Goal: Task Accomplishment & Management: Complete application form

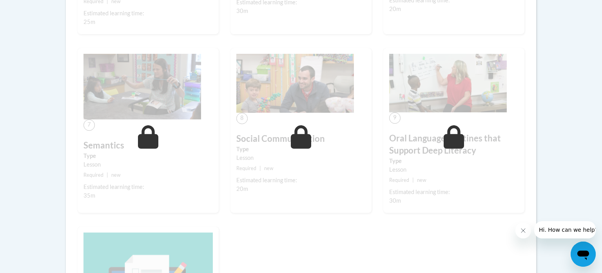
scroll to position [574, 0]
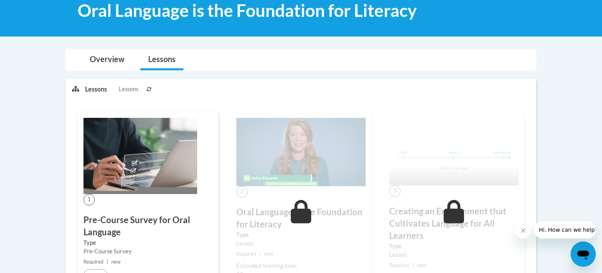
scroll to position [126, 0]
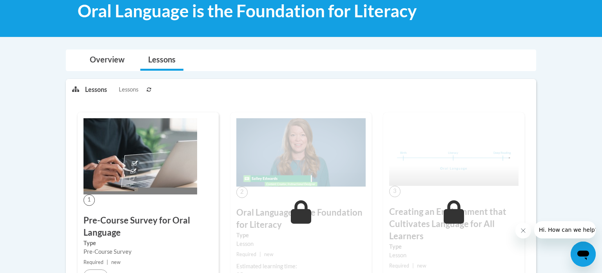
click at [124, 88] on span "Lessons" at bounding box center [129, 89] width 20 height 9
click at [102, 53] on link "Overview" at bounding box center [107, 60] width 51 height 21
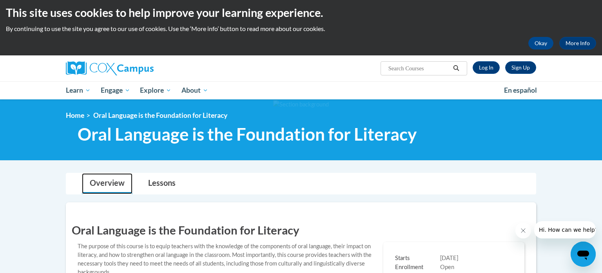
scroll to position [0, 0]
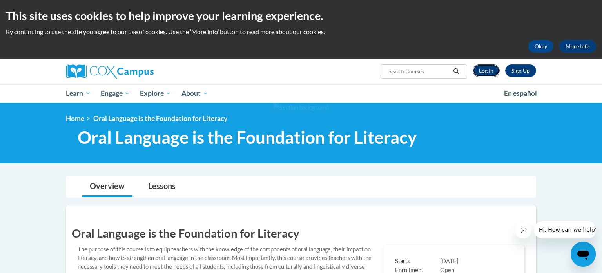
click at [483, 67] on link "Log In" at bounding box center [486, 70] width 27 height 13
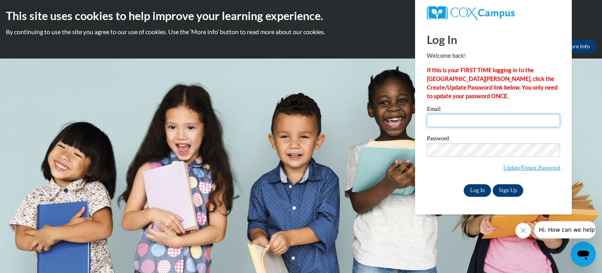
type input "millerkendra@aasd.k12.wi.us"
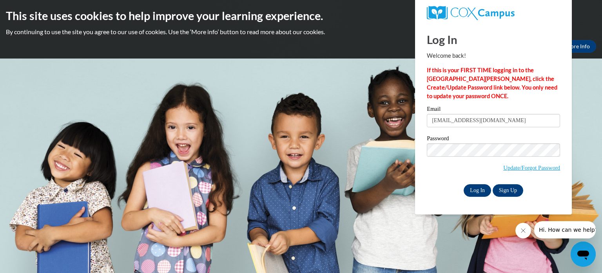
click at [477, 190] on input "Log In" at bounding box center [477, 190] width 27 height 13
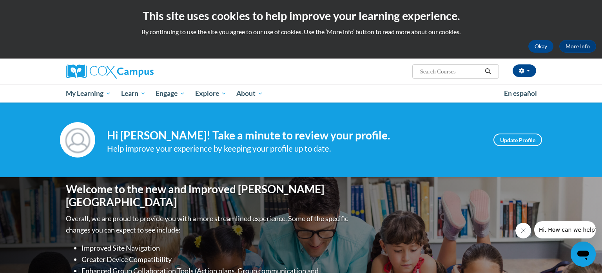
click at [396, 142] on div "Help improve your experience by keeping your profile up to date." at bounding box center [294, 148] width 375 height 13
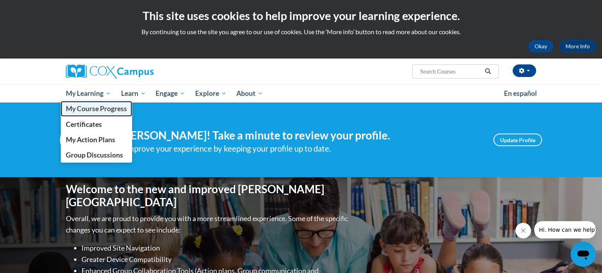
click at [96, 105] on span "My Course Progress" at bounding box center [96, 108] width 61 height 8
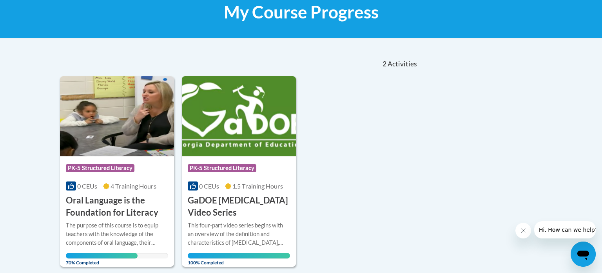
scroll to position [129, 0]
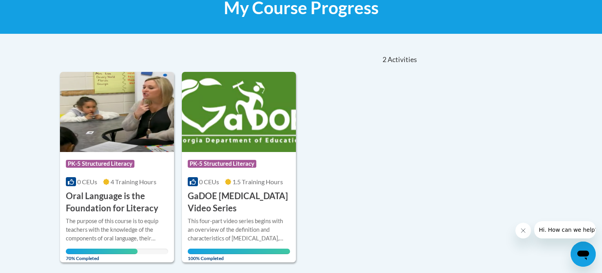
click at [122, 122] on img at bounding box center [117, 112] width 114 height 80
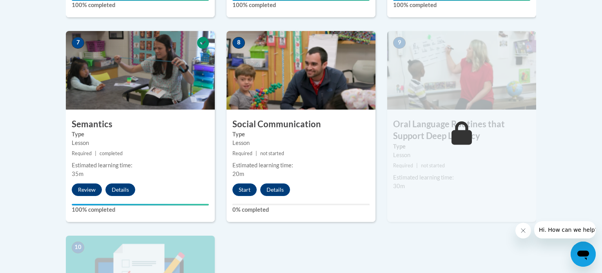
scroll to position [663, 0]
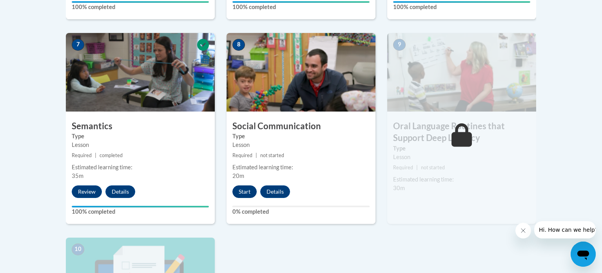
click at [248, 188] on button "Start" at bounding box center [245, 191] width 24 height 13
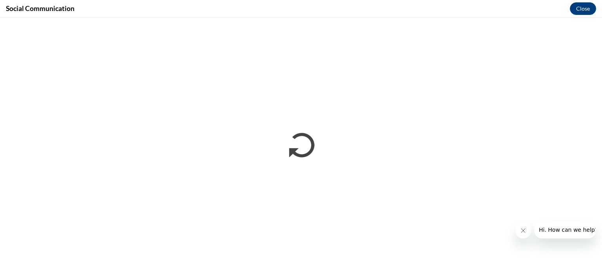
scroll to position [0, 0]
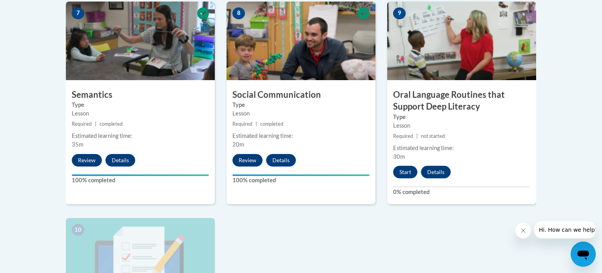
scroll to position [697, 0]
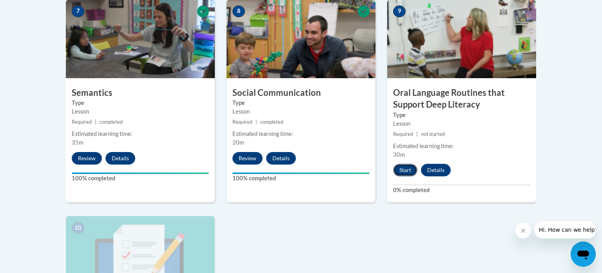
click at [409, 172] on button "Start" at bounding box center [405, 170] width 24 height 13
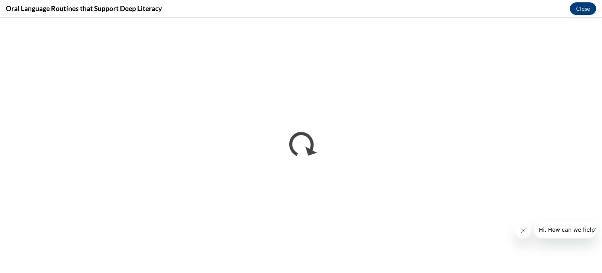
scroll to position [0, 0]
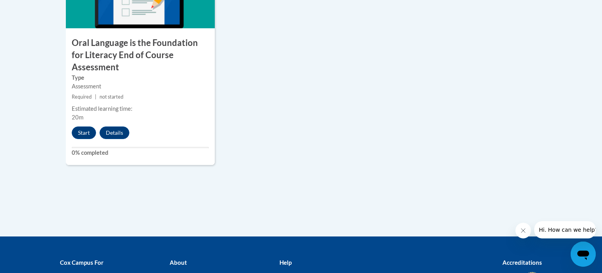
scroll to position [965, 0]
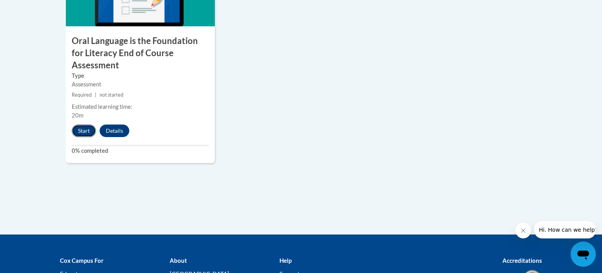
click at [84, 124] on button "Start" at bounding box center [84, 130] width 24 height 13
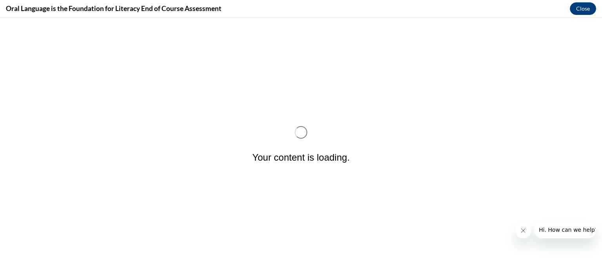
scroll to position [0, 0]
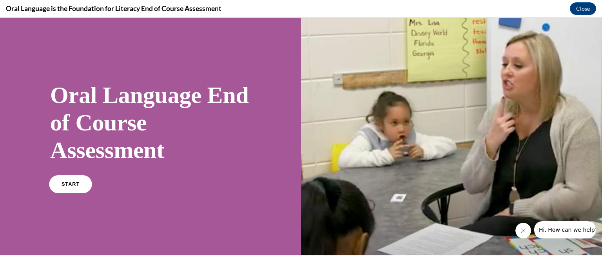
click at [74, 187] on link "START" at bounding box center [70, 184] width 43 height 18
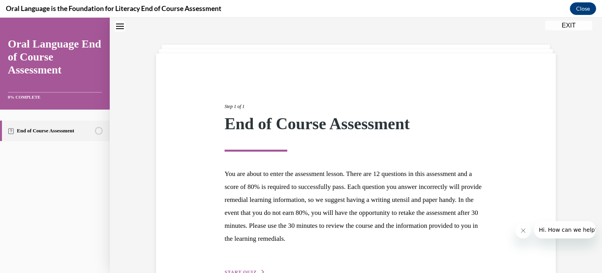
scroll to position [74, 0]
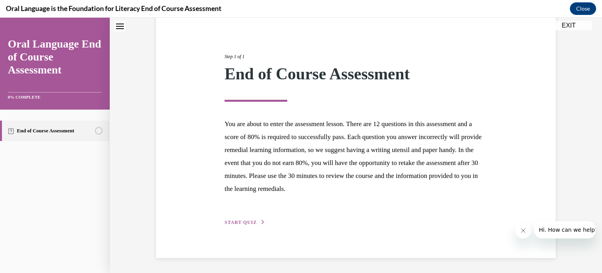
click at [249, 221] on span "START QUIZ" at bounding box center [241, 221] width 32 height 5
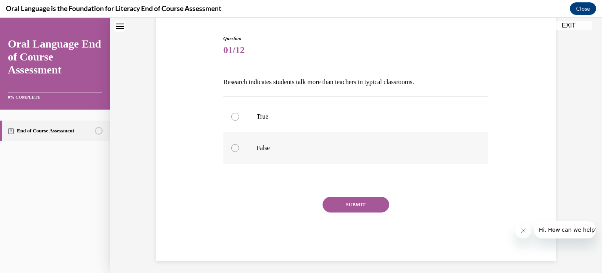
click at [235, 144] on div at bounding box center [235, 148] width 8 height 8
click at [235, 144] on input "False" at bounding box center [235, 148] width 8 height 8
radio input "true"
click at [358, 203] on button "SUBMIT" at bounding box center [356, 204] width 67 height 16
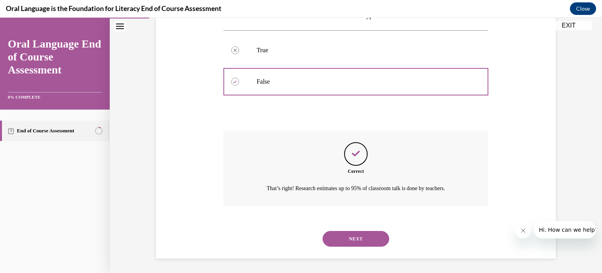
scroll to position [141, 0]
click at [354, 242] on button "NEXT" at bounding box center [356, 238] width 67 height 16
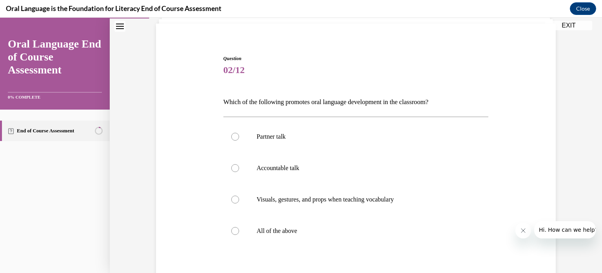
scroll to position [55, 0]
click at [351, 232] on p "All of the above" at bounding box center [363, 229] width 213 height 8
click at [239, 232] on input "All of the above" at bounding box center [235, 229] width 8 height 8
radio input "true"
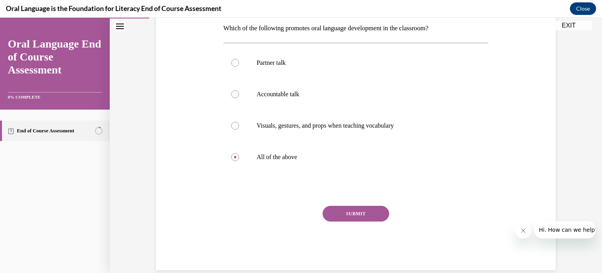
click at [346, 211] on button "SUBMIT" at bounding box center [356, 213] width 67 height 16
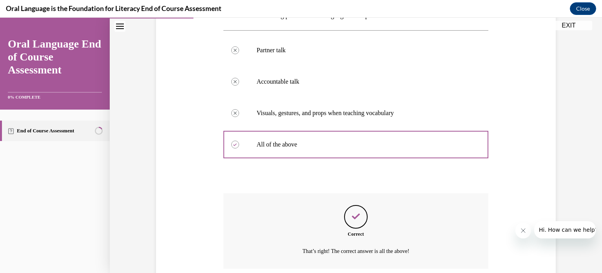
scroll to position [204, 0]
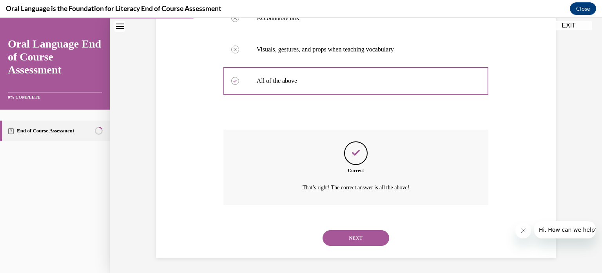
click at [362, 236] on button "NEXT" at bounding box center [356, 238] width 67 height 16
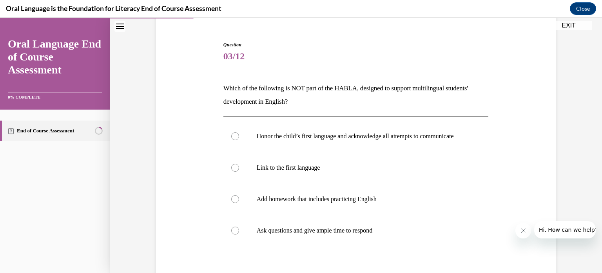
scroll to position [69, 0]
click at [353, 202] on p "Add homework that includes practicing English" at bounding box center [363, 198] width 213 height 8
click at [239, 202] on input "Add homework that includes practicing English" at bounding box center [235, 198] width 8 height 8
radio input "true"
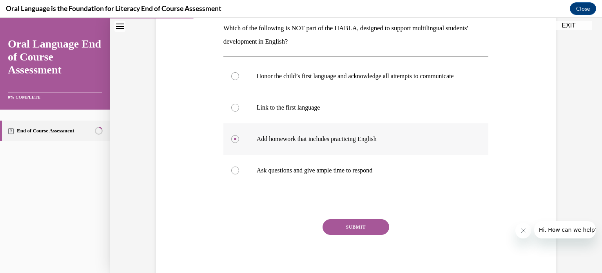
scroll to position [129, 0]
click at [345, 234] on button "SUBMIT" at bounding box center [356, 226] width 67 height 16
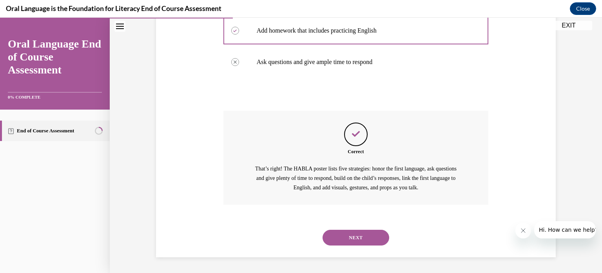
scroll to position [244, 0]
click at [345, 234] on button "NEXT" at bounding box center [356, 237] width 67 height 16
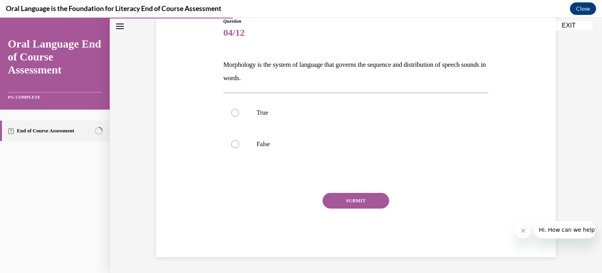
scroll to position [87, 0]
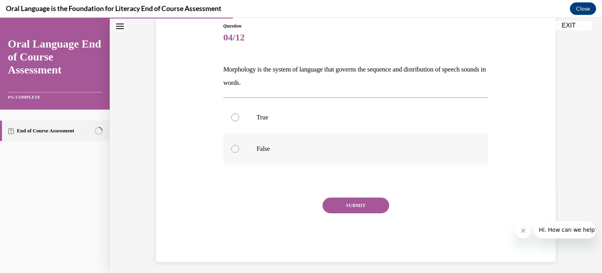
click at [269, 147] on p "False" at bounding box center [363, 149] width 213 height 8
click at [239, 147] on input "False" at bounding box center [235, 149] width 8 height 8
radio input "true"
click at [355, 210] on button "SUBMIT" at bounding box center [356, 205] width 67 height 16
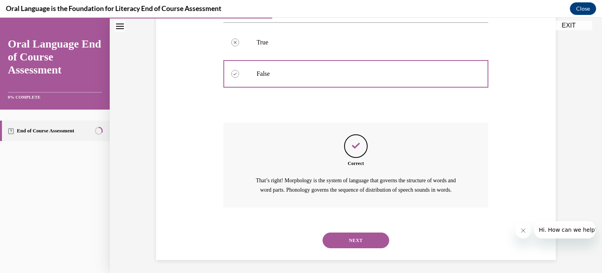
scroll to position [173, 0]
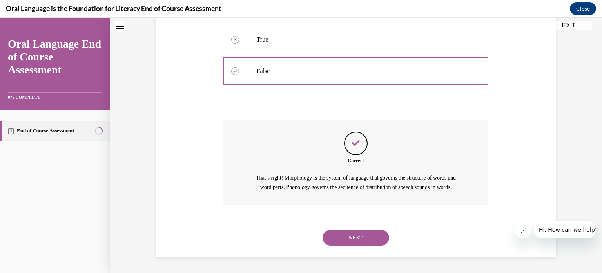
click at [352, 236] on button "NEXT" at bounding box center [356, 237] width 67 height 16
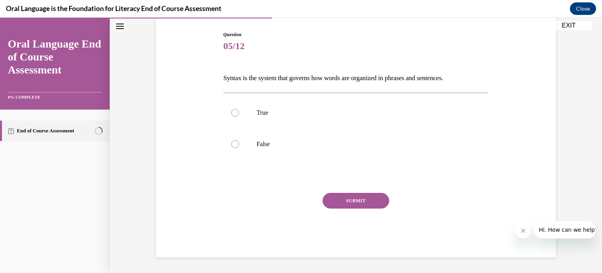
scroll to position [78, 0]
click at [250, 103] on label "True" at bounding box center [356, 112] width 265 height 31
click at [239, 109] on input "True" at bounding box center [235, 113] width 8 height 8
radio input "true"
click at [371, 202] on button "SUBMIT" at bounding box center [356, 201] width 67 height 16
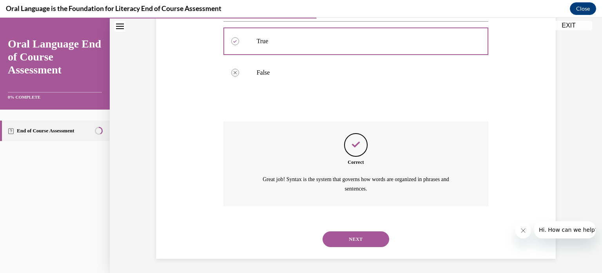
scroll to position [151, 0]
click at [363, 234] on button "NEXT" at bounding box center [356, 238] width 67 height 16
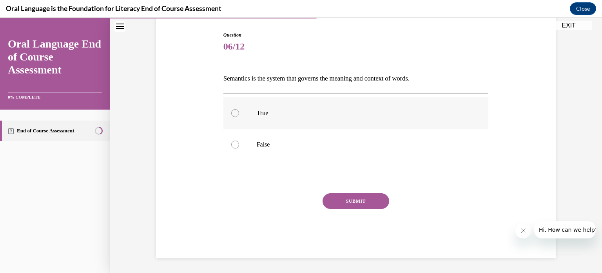
click at [306, 113] on p "True" at bounding box center [363, 113] width 213 height 8
click at [239, 113] on input "True" at bounding box center [235, 113] width 8 height 8
radio input "true"
click at [360, 202] on button "SUBMIT" at bounding box center [356, 201] width 67 height 16
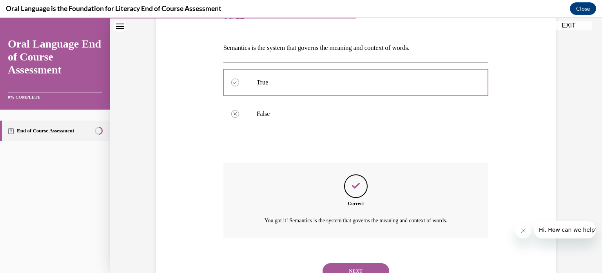
scroll to position [141, 0]
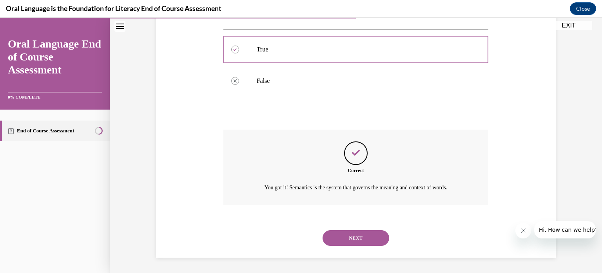
click at [360, 238] on button "NEXT" at bounding box center [356, 238] width 67 height 16
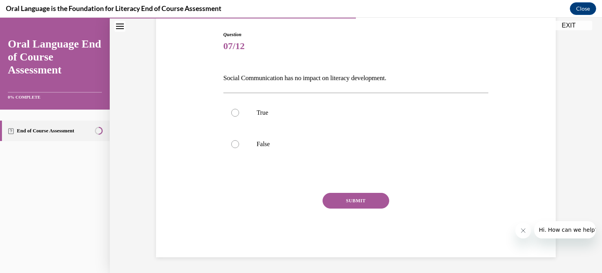
scroll to position [78, 0]
click at [268, 139] on label "False" at bounding box center [356, 144] width 265 height 31
click at [239, 140] on input "False" at bounding box center [235, 144] width 8 height 8
radio input "true"
click at [363, 200] on button "SUBMIT" at bounding box center [356, 201] width 67 height 16
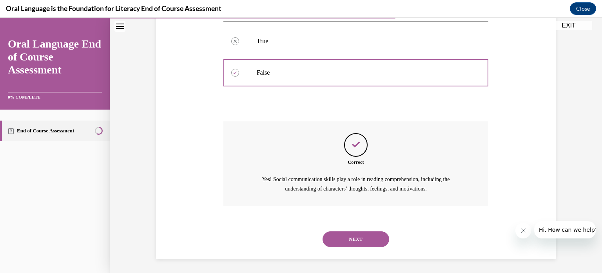
scroll to position [151, 0]
click at [358, 241] on button "NEXT" at bounding box center [356, 238] width 67 height 16
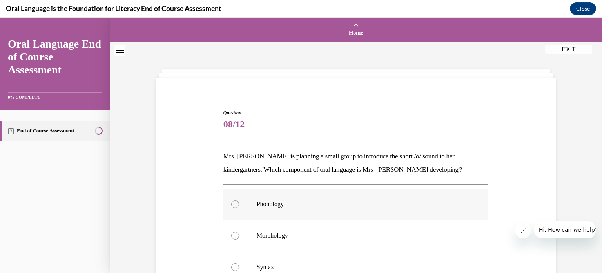
click at [340, 212] on label "Phonology" at bounding box center [356, 203] width 265 height 31
click at [239, 208] on input "Phonology" at bounding box center [235, 204] width 8 height 8
radio input "true"
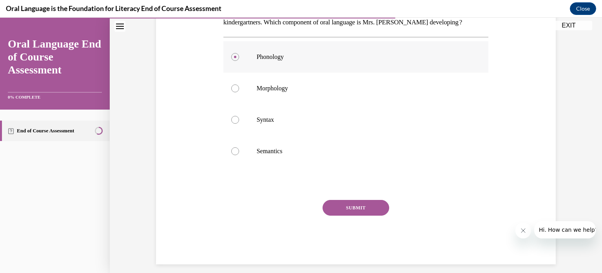
scroll to position [147, 0]
click at [351, 209] on button "SUBMIT" at bounding box center [356, 207] width 67 height 16
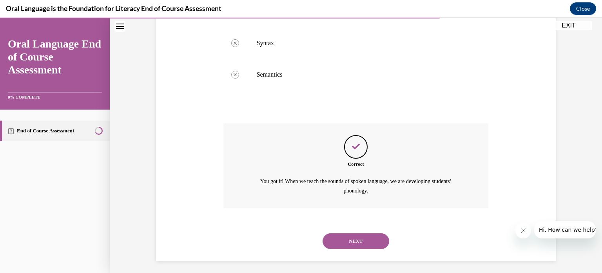
scroll to position [227, 0]
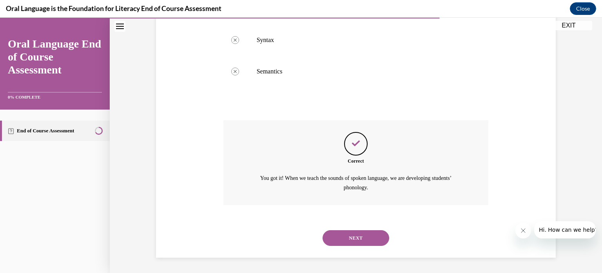
click at [353, 230] on button "NEXT" at bounding box center [356, 238] width 67 height 16
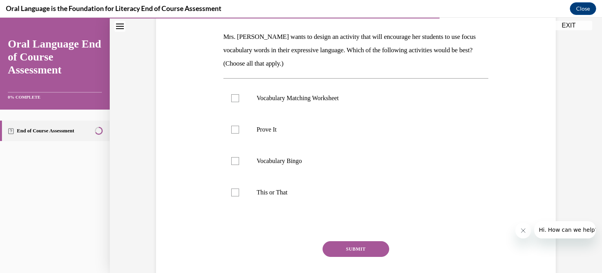
scroll to position [133, 0]
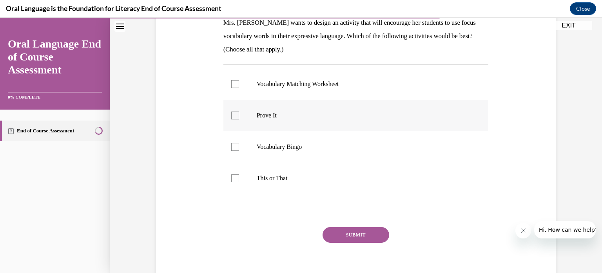
click at [249, 123] on label "Prove It" at bounding box center [356, 115] width 265 height 31
click at [239, 119] on input "Prove It" at bounding box center [235, 115] width 8 height 8
checkbox input "true"
click at [257, 176] on p "This or That" at bounding box center [363, 178] width 213 height 8
click at [239, 176] on input "This or That" at bounding box center [235, 178] width 8 height 8
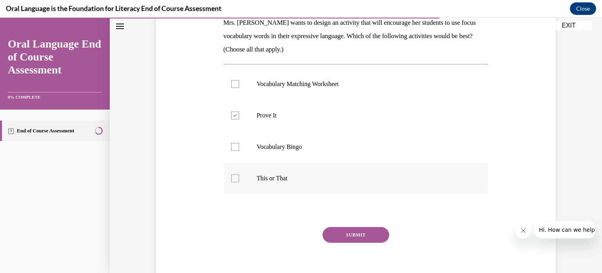
checkbox input "true"
click at [364, 236] on button "SUBMIT" at bounding box center [356, 235] width 67 height 16
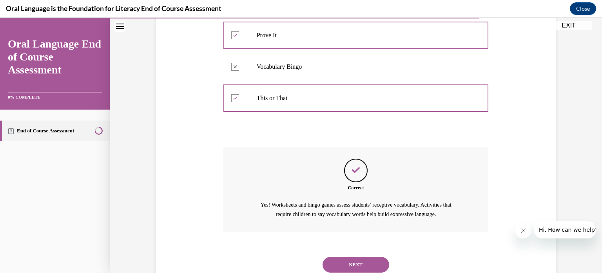
scroll to position [240, 0]
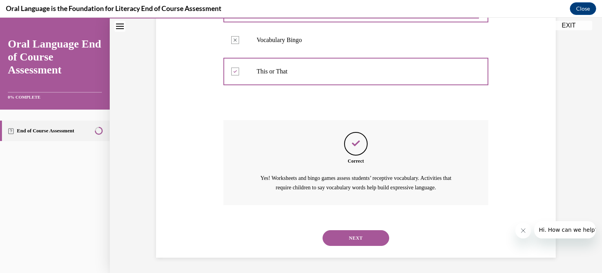
click at [363, 232] on button "NEXT" at bounding box center [356, 238] width 67 height 16
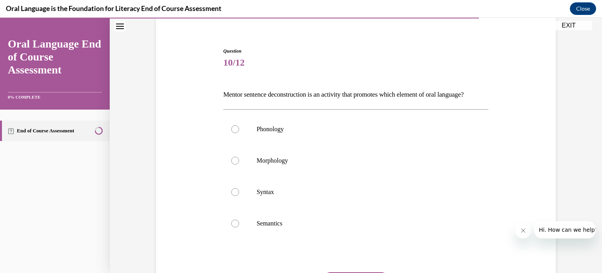
scroll to position [63, 0]
click at [269, 206] on label "Syntax" at bounding box center [356, 190] width 265 height 31
click at [239, 194] on input "Syntax" at bounding box center [235, 191] width 8 height 8
radio input "true"
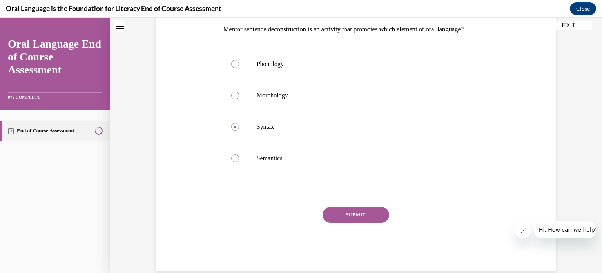
click at [345, 222] on button "SUBMIT" at bounding box center [356, 215] width 67 height 16
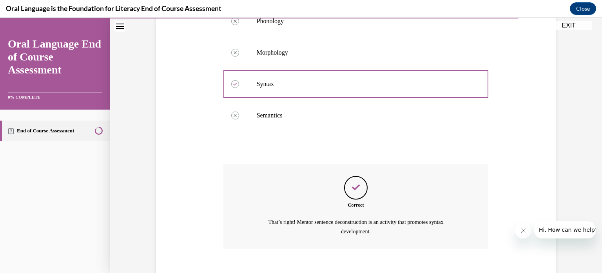
scroll to position [227, 0]
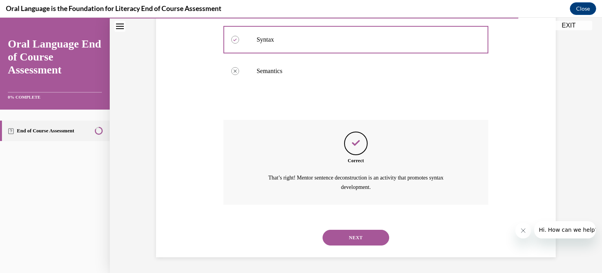
click at [346, 240] on button "NEXT" at bounding box center [356, 237] width 67 height 16
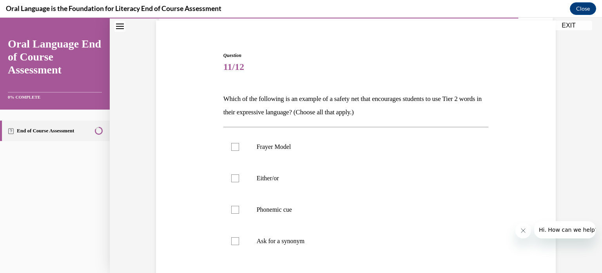
scroll to position [66, 0]
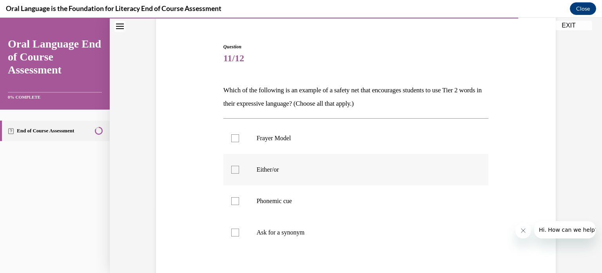
click at [318, 170] on p "Either/or" at bounding box center [363, 169] width 213 height 8
click at [239, 170] on input "Either/or" at bounding box center [235, 169] width 8 height 8
checkbox input "true"
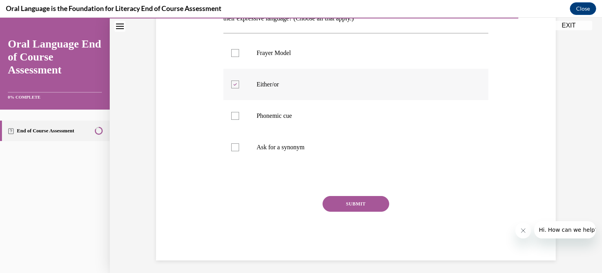
scroll to position [154, 0]
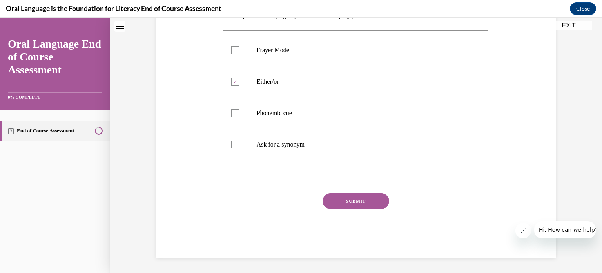
click at [350, 203] on button "SUBMIT" at bounding box center [356, 201] width 67 height 16
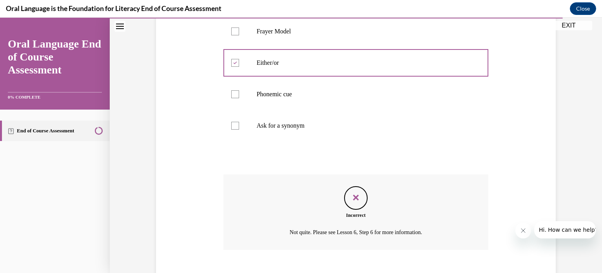
scroll to position [172, 0]
click at [266, 31] on p "Frayer Model" at bounding box center [363, 32] width 213 height 8
click at [236, 33] on div at bounding box center [235, 32] width 8 height 8
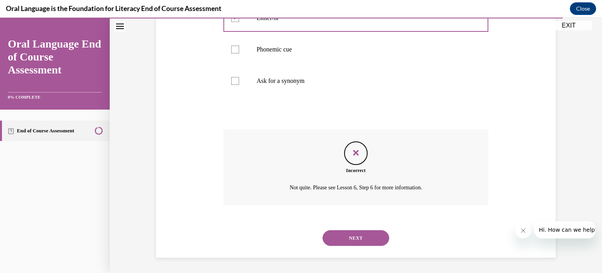
click at [355, 233] on button "NEXT" at bounding box center [356, 238] width 67 height 16
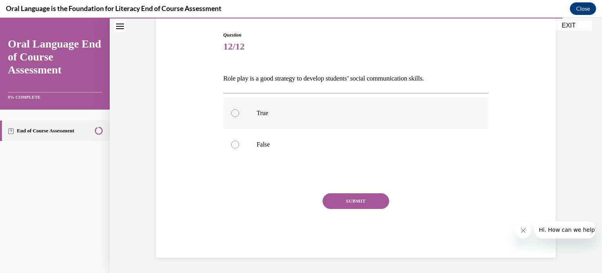
click at [289, 115] on p "True" at bounding box center [363, 113] width 213 height 8
click at [239, 115] on input "True" at bounding box center [235, 113] width 8 height 8
radio input "true"
click at [379, 202] on button "SUBMIT" at bounding box center [356, 201] width 67 height 16
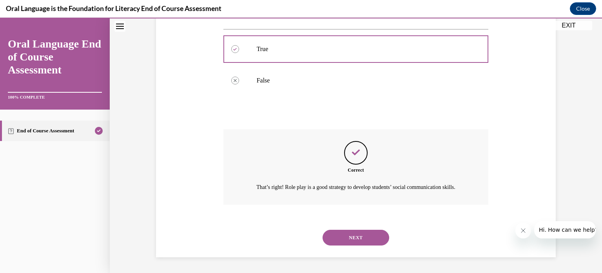
scroll to position [151, 0]
click at [369, 233] on button "NEXT" at bounding box center [356, 237] width 67 height 16
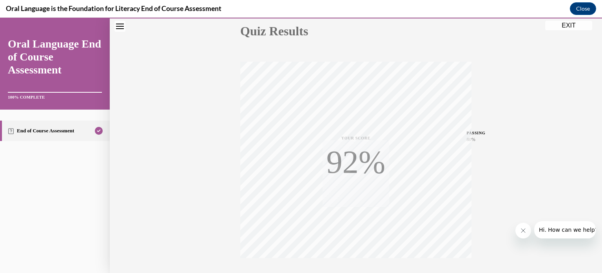
scroll to position [147, 0]
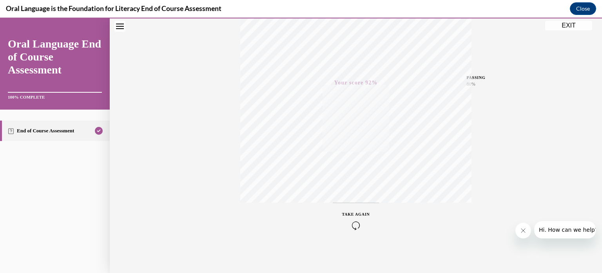
click at [559, 28] on button "EXIT" at bounding box center [568, 25] width 47 height 9
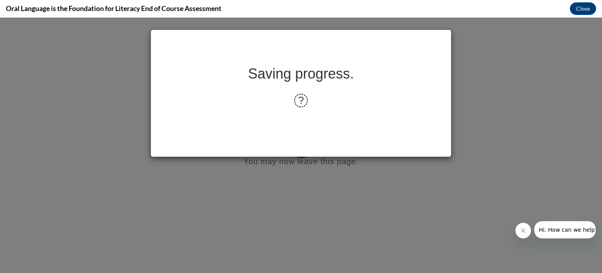
scroll to position [0, 0]
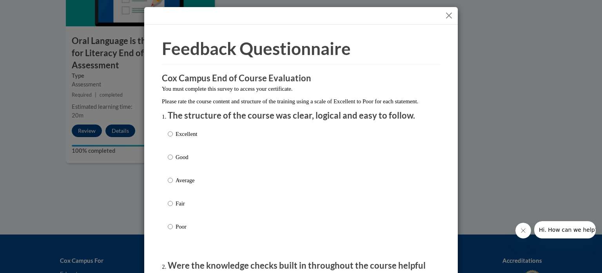
click at [179, 138] on p "Excellent" at bounding box center [187, 133] width 22 height 9
click at [173, 138] on input "Excellent" at bounding box center [170, 133] width 5 height 9
radio input "true"
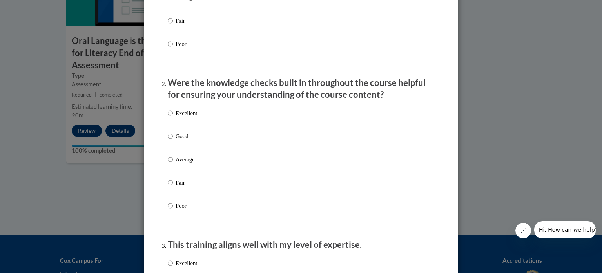
scroll to position [183, 0]
click at [179, 140] on p "Good" at bounding box center [187, 135] width 22 height 9
click at [173, 140] on input "Good" at bounding box center [170, 135] width 5 height 9
radio input "true"
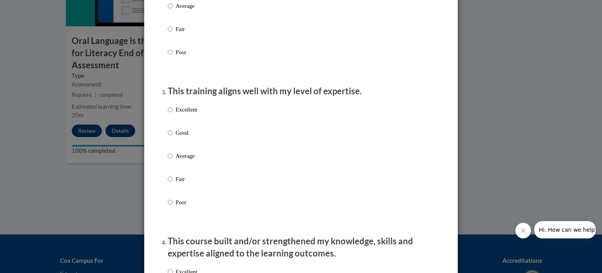
scroll to position [339, 0]
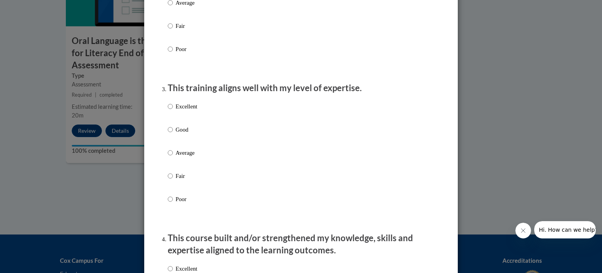
click at [179, 134] on p "Good" at bounding box center [187, 129] width 22 height 9
click at [173, 134] on input "Good" at bounding box center [170, 129] width 5 height 9
radio input "true"
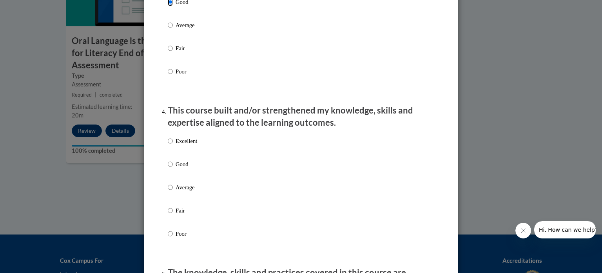
scroll to position [471, 0]
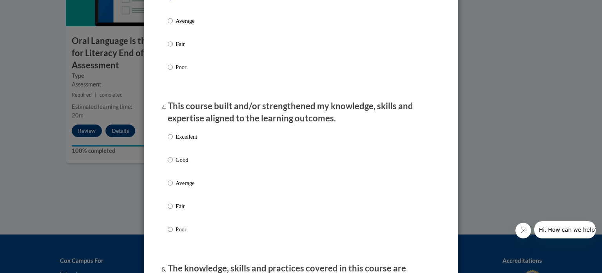
click at [181, 173] on label "Good" at bounding box center [182, 165] width 29 height 21
click at [173, 164] on input "Good" at bounding box center [170, 159] width 5 height 9
radio input "true"
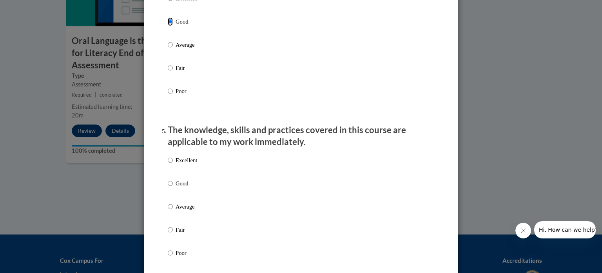
scroll to position [612, 0]
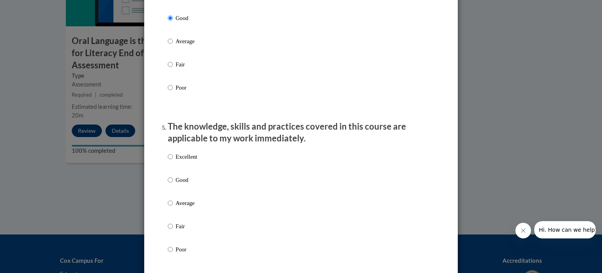
click at [177, 161] on p "Excellent" at bounding box center [187, 156] width 22 height 9
click at [173, 161] on input "Excellent" at bounding box center [170, 156] width 5 height 9
radio input "true"
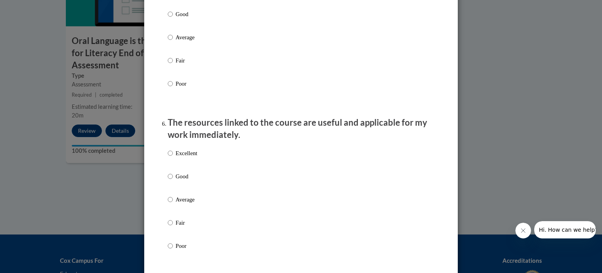
scroll to position [778, 0]
click at [177, 18] on p "Good" at bounding box center [187, 13] width 22 height 9
click at [173, 18] on input "Good" at bounding box center [170, 13] width 5 height 9
radio input "true"
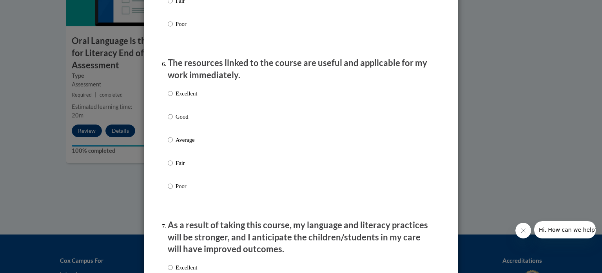
scroll to position [842, 0]
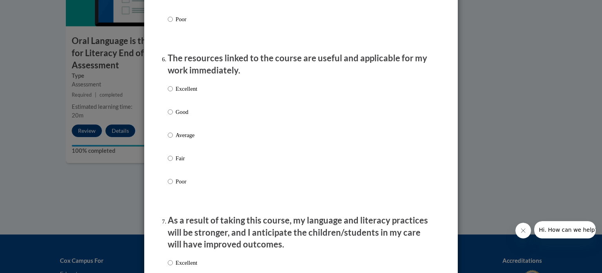
click at [180, 116] on p "Good" at bounding box center [187, 111] width 22 height 9
click at [173, 116] on input "Good" at bounding box center [170, 111] width 5 height 9
radio input "true"
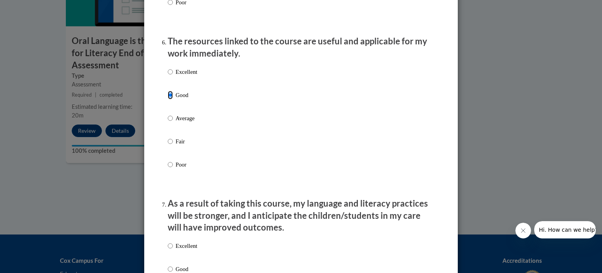
scroll to position [845, 0]
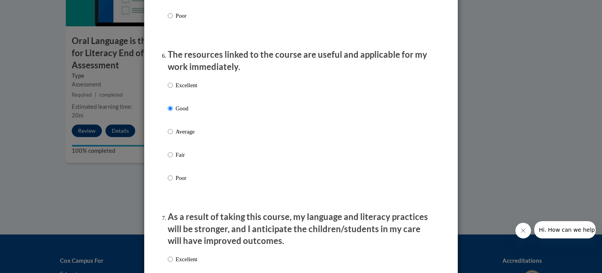
click at [181, 89] on p "Excellent" at bounding box center [187, 85] width 22 height 9
click at [173, 89] on input "Excellent" at bounding box center [170, 85] width 5 height 9
radio input "true"
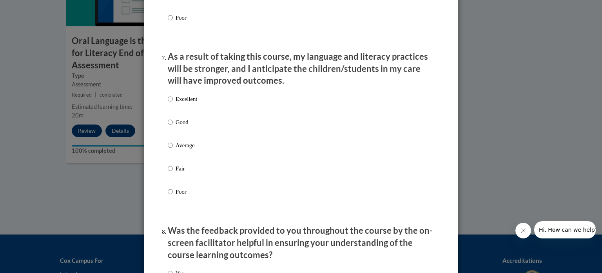
scroll to position [1007, 0]
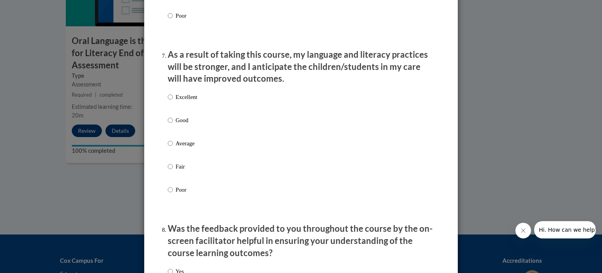
click at [181, 124] on p "Good" at bounding box center [187, 120] width 22 height 9
click at [173, 124] on input "Good" at bounding box center [170, 120] width 5 height 9
radio input "true"
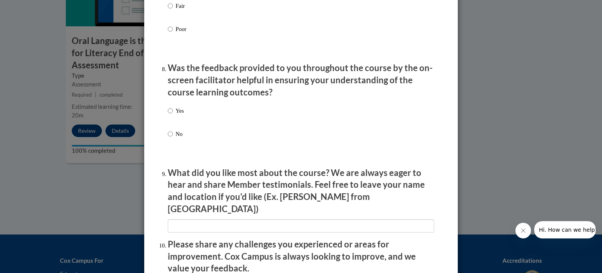
scroll to position [1168, 0]
click at [176, 114] on p "Yes" at bounding box center [180, 109] width 8 height 9
click at [173, 114] on input "Yes" at bounding box center [170, 109] width 5 height 9
radio input "true"
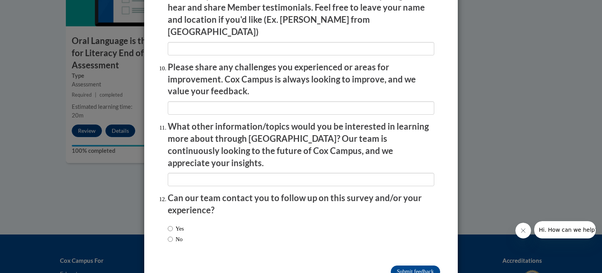
scroll to position [1360, 0]
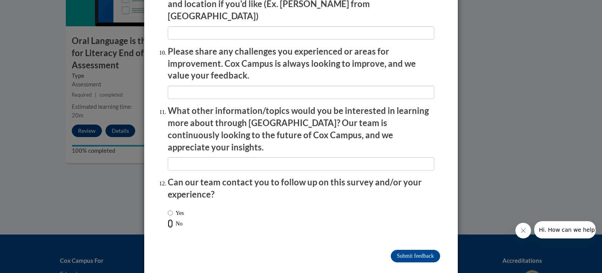
click at [172, 219] on input "No" at bounding box center [170, 223] width 5 height 9
radio input "true"
click at [409, 249] on input "Submit feedback" at bounding box center [415, 255] width 49 height 13
